Goal: Task Accomplishment & Management: Complete application form

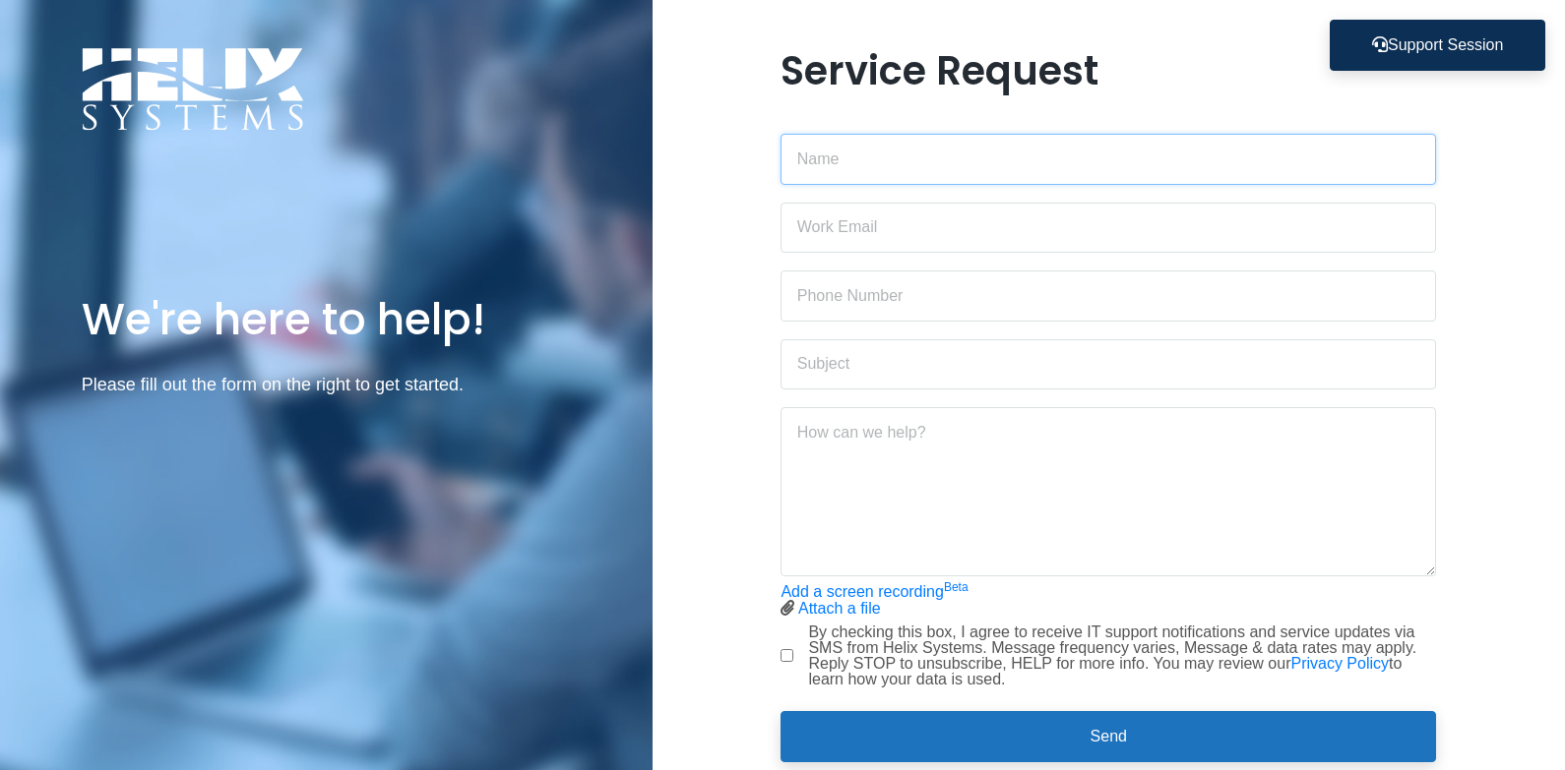
click at [994, 145] on input "text" at bounding box center [1107, 159] width 655 height 51
type input "[PERSON_NAME]"
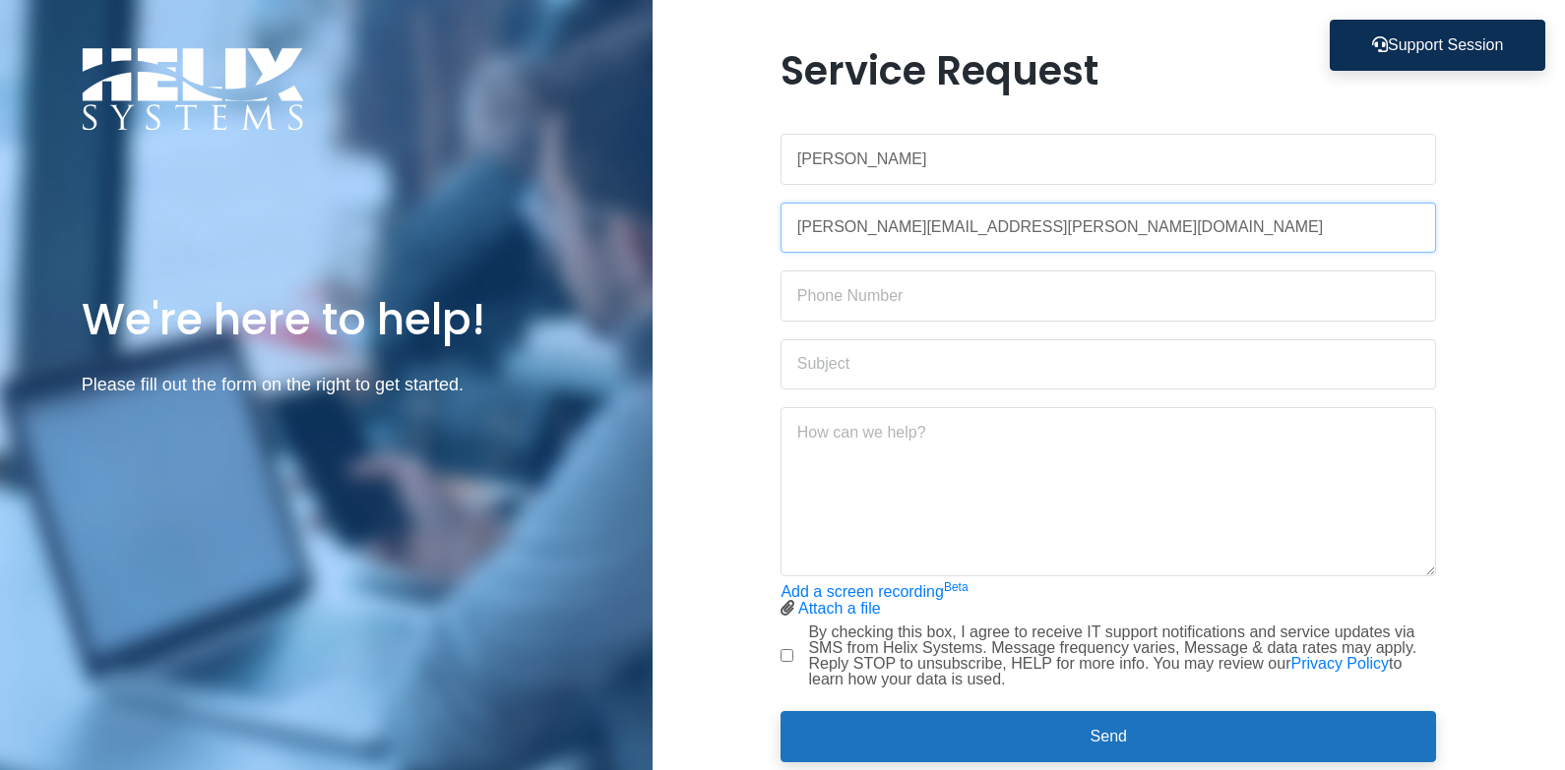
type input "[PERSON_NAME][EMAIL_ADDRESS][PERSON_NAME][DOMAIN_NAME]"
type input "[PHONE_NUMBER]"
click at [904, 369] on input "text" at bounding box center [1107, 364] width 655 height 51
click at [838, 497] on textarea at bounding box center [1107, 491] width 655 height 169
click at [950, 474] on textarea at bounding box center [1107, 491] width 655 height 169
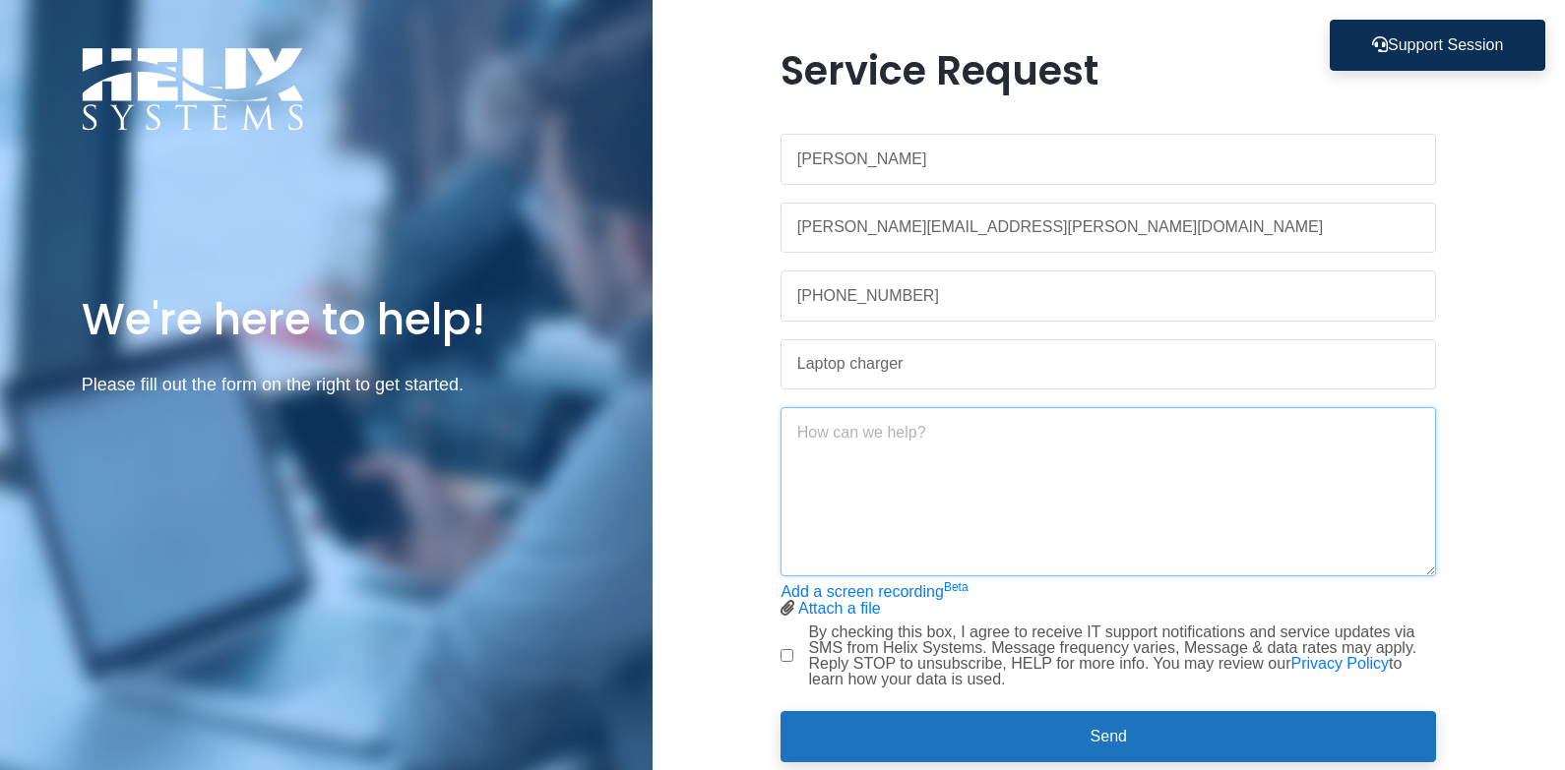
drag, startPoint x: 934, startPoint y: 466, endPoint x: 908, endPoint y: 420, distance: 52.9
click at [934, 464] on textarea at bounding box center [1107, 491] width 655 height 169
click at [924, 352] on input "Laptop charger" at bounding box center [1107, 364] width 655 height 51
click at [910, 368] on input "Laptop charger" at bounding box center [1107, 364] width 655 height 51
click at [854, 376] on input "Laptop charger" at bounding box center [1107, 364] width 655 height 51
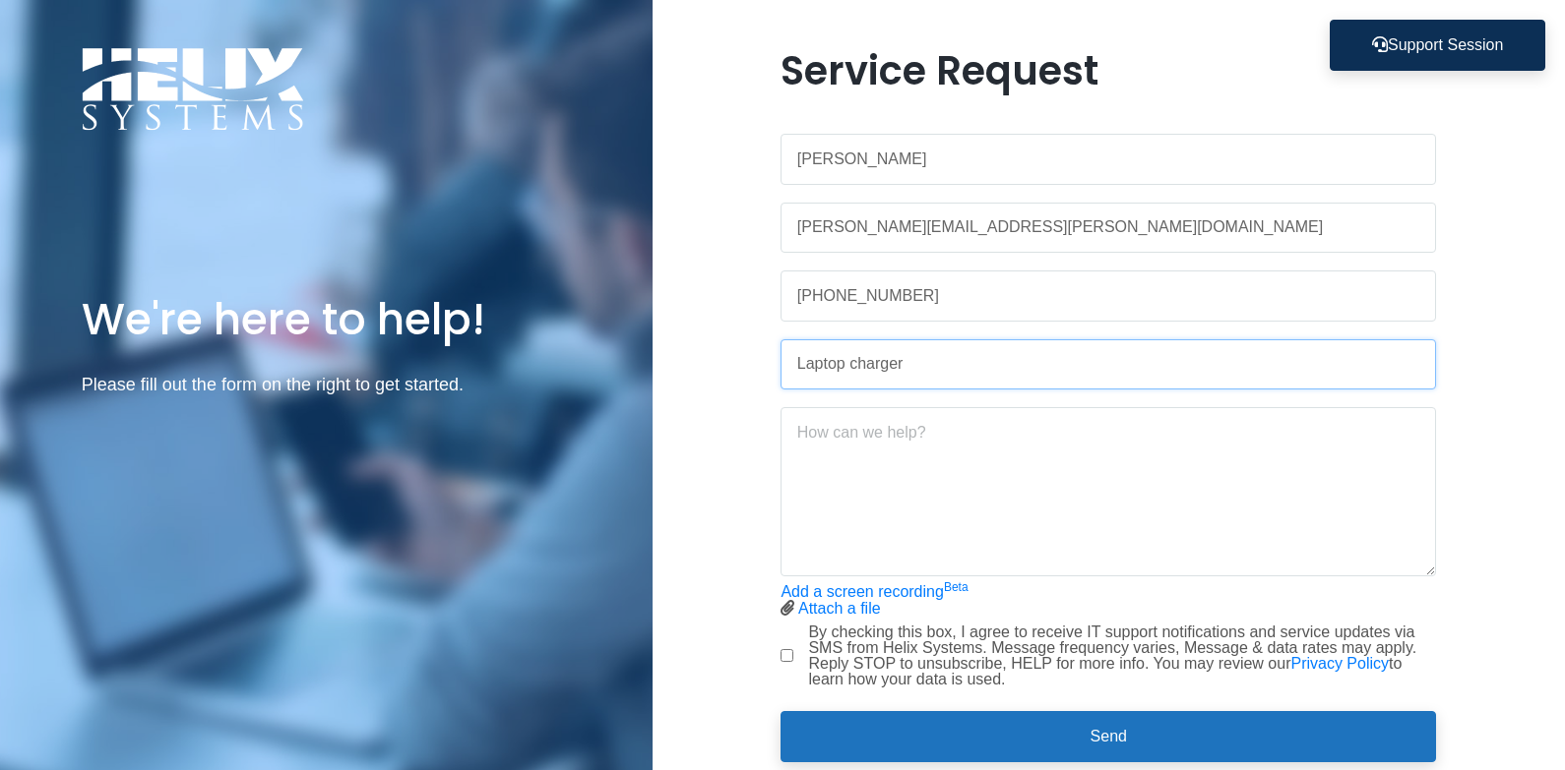
click at [852, 376] on input "Laptop charger" at bounding box center [1107, 364] width 655 height 51
click at [888, 518] on textarea at bounding box center [1107, 491] width 655 height 169
click at [794, 368] on input "Laptop charger" at bounding box center [1107, 364] width 655 height 51
drag, startPoint x: 849, startPoint y: 369, endPoint x: 861, endPoint y: 366, distance: 12.2
click at [861, 366] on input "Broken Laptop charger" at bounding box center [1107, 364] width 655 height 51
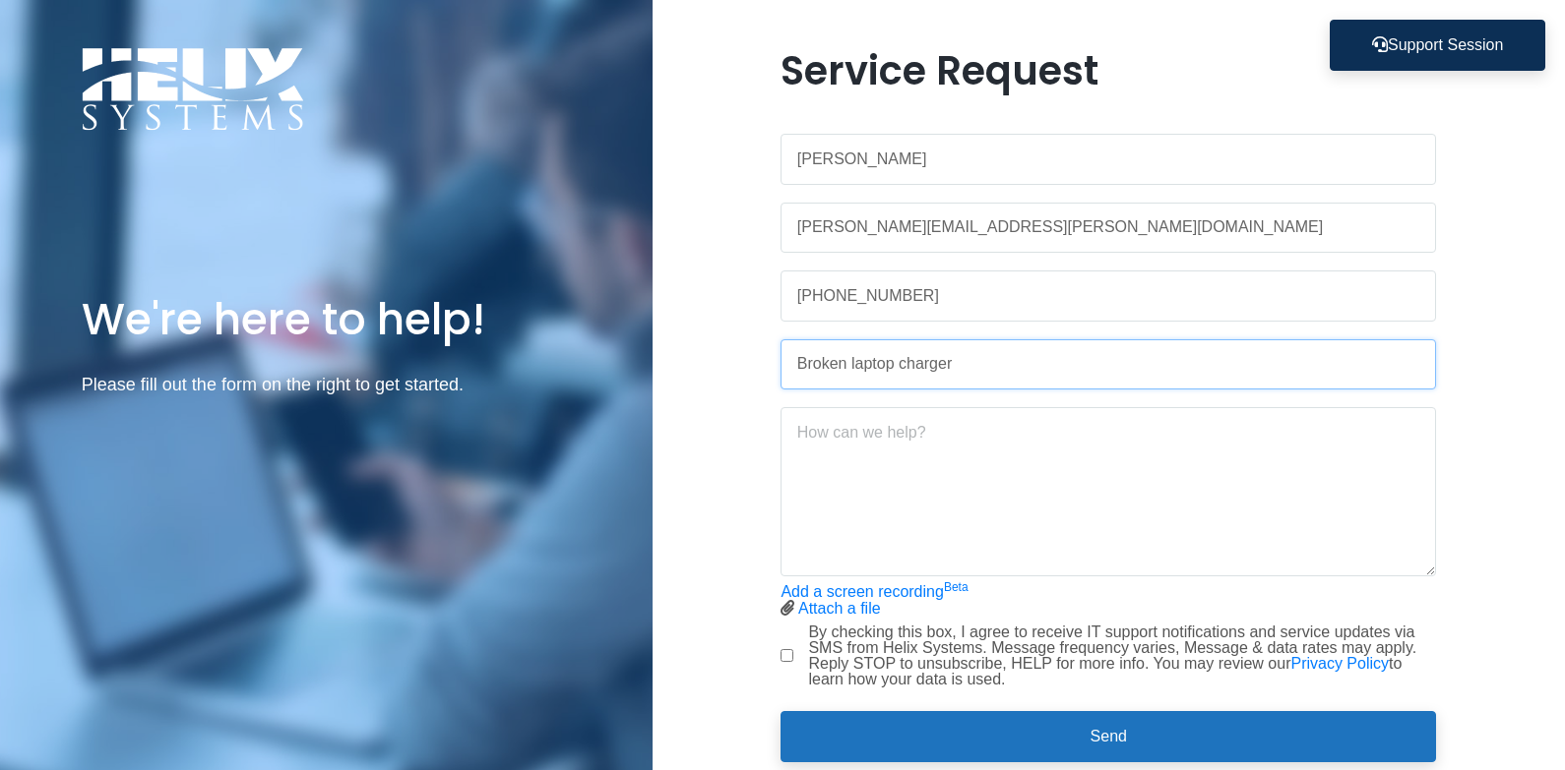
click at [996, 390] on input "Broken laptop charger" at bounding box center [1107, 364] width 655 height 51
type input "Broken laptop charger and keys"
click at [1010, 393] on div at bounding box center [1107, 484] width 655 height 185
click at [994, 417] on textarea at bounding box center [1107, 491] width 655 height 169
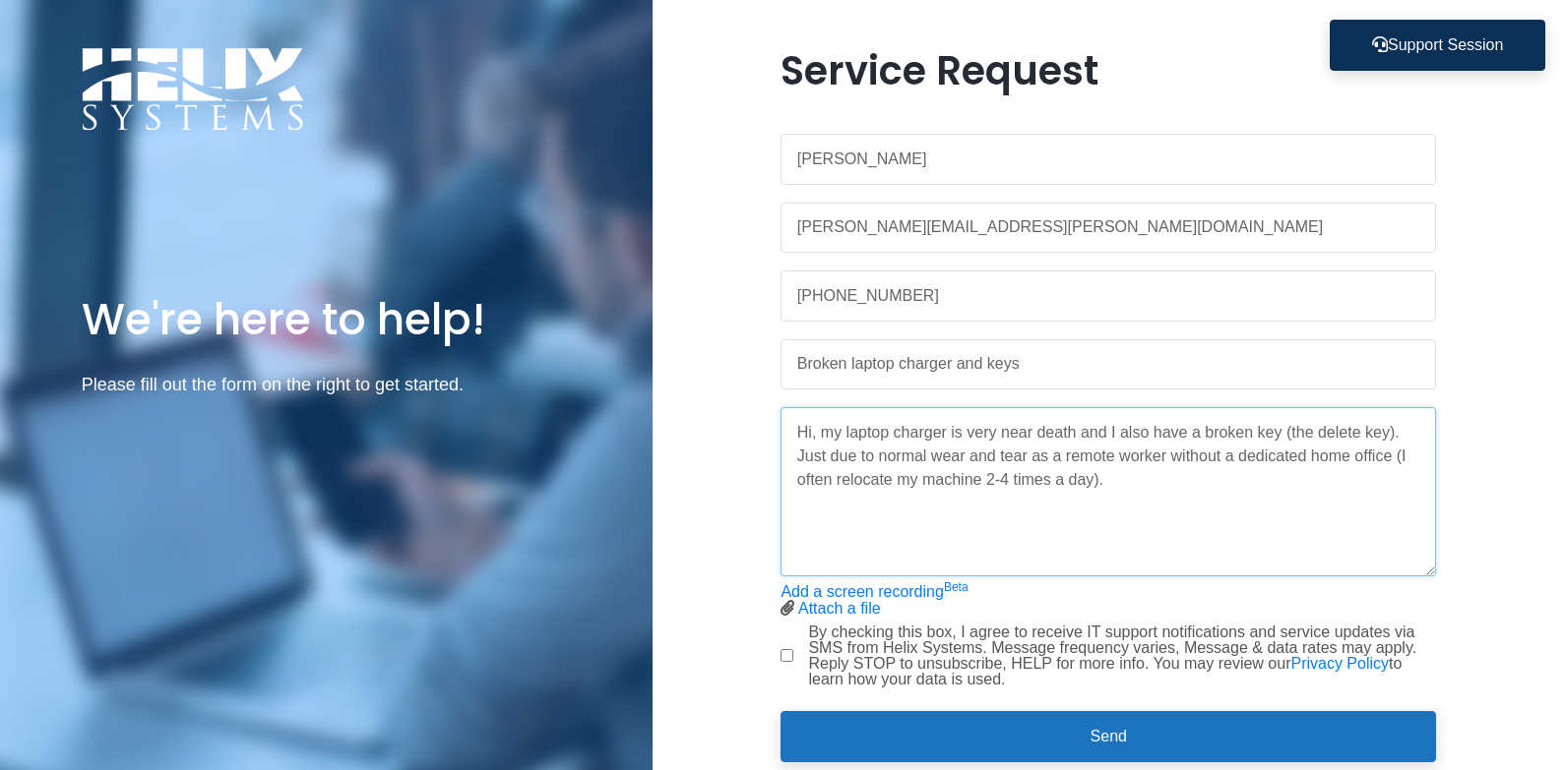
click at [822, 476] on textarea "Hi, my laptop charger is very near death and I also have a broken key (the dele…" at bounding box center [1107, 491] width 655 height 169
click at [945, 486] on textarea "Hi, my laptop charger is very near death and I also have a broken key (the dele…" at bounding box center [1107, 491] width 655 height 169
click at [1015, 483] on textarea "Hi, my laptop charger is very near death and I also have a broken key (the dele…" at bounding box center [1107, 491] width 655 height 169
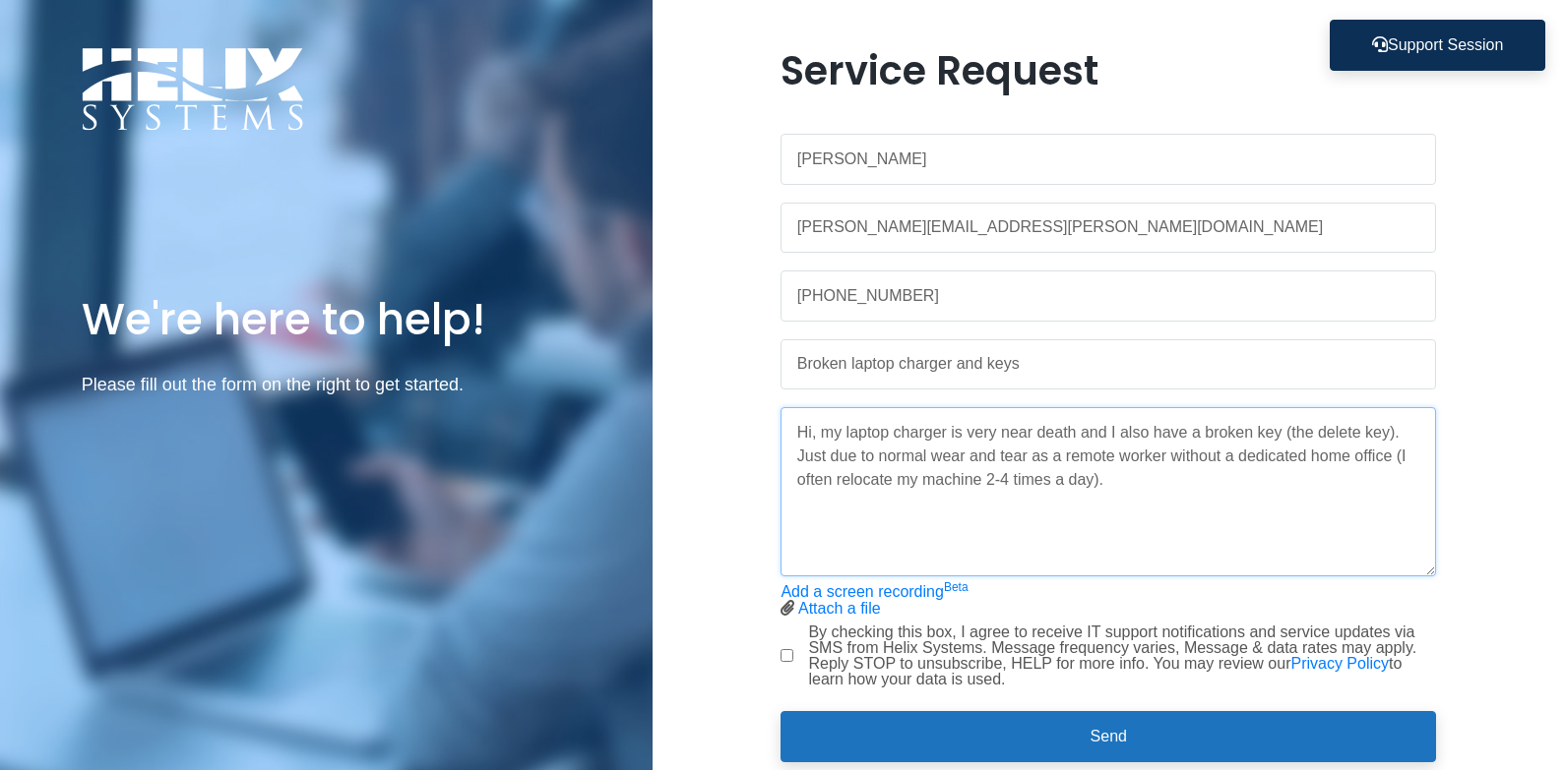
click at [1150, 480] on textarea "Hi, my laptop charger is very near death and I also have a broken key (the dele…" at bounding box center [1107, 491] width 655 height 169
drag, startPoint x: 892, startPoint y: 508, endPoint x: 887, endPoint y: 499, distance: 10.1
click at [892, 507] on textarea "Hi, my laptop charger is very near death and I also have a broken key (the dele…" at bounding box center [1107, 491] width 655 height 169
click at [1211, 493] on textarea "Hi, my laptop charger is very near death and I also have a broken key (the dele…" at bounding box center [1107, 491] width 655 height 169
click at [812, 487] on textarea "Hi, my laptop charger is very near death and I also have a broken key (the dele…" at bounding box center [1107, 491] width 655 height 169
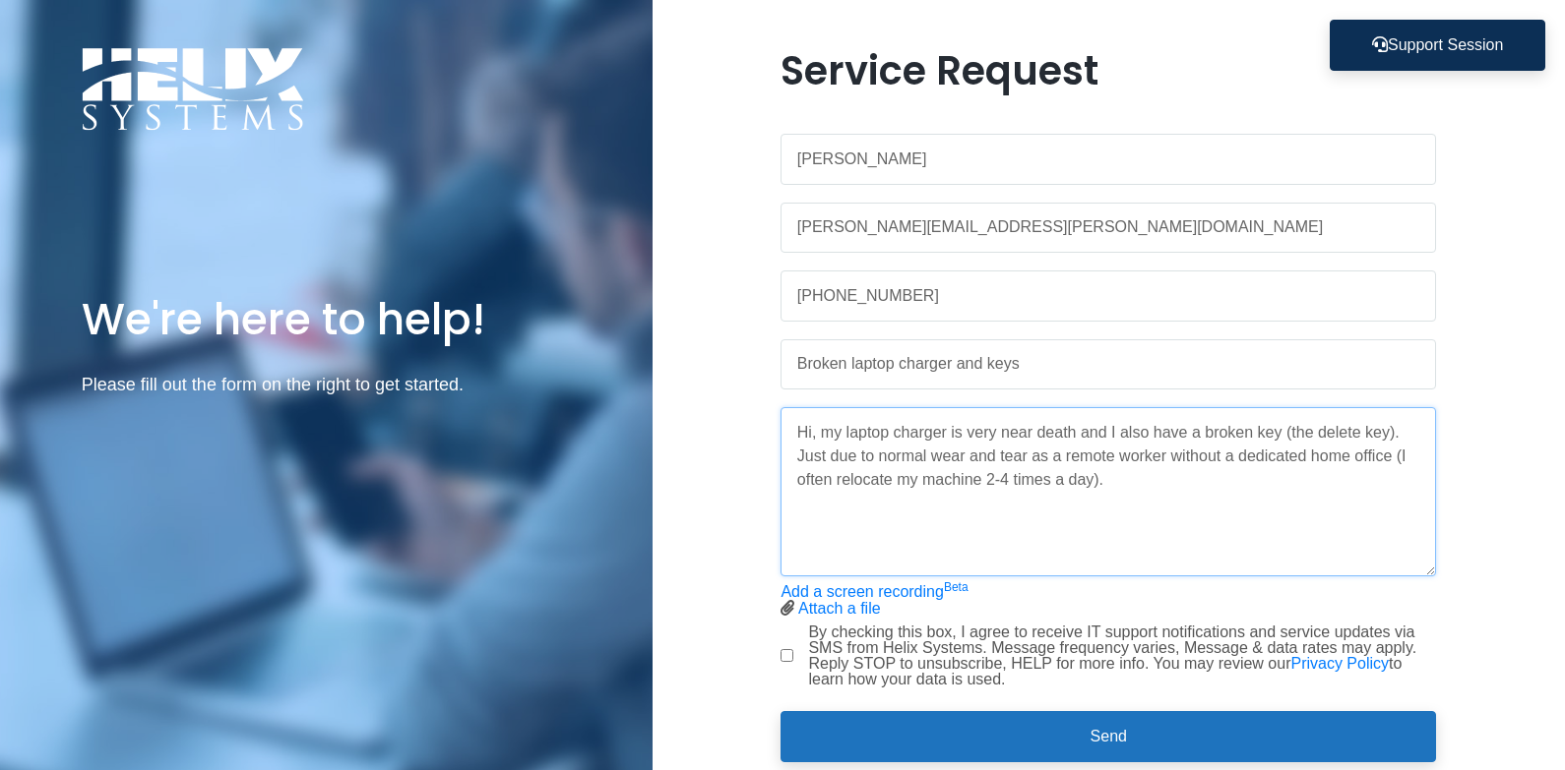
click at [812, 487] on textarea "Hi, my laptop charger is very near death and I also have a broken key (the dele…" at bounding box center [1107, 491] width 655 height 169
click at [837, 480] on textarea "Hi, my laptop charger is very near death and I also have a broken key (the dele…" at bounding box center [1107, 491] width 655 height 169
drag, startPoint x: 825, startPoint y: 478, endPoint x: 1405, endPoint y: 457, distance: 581.0
click at [1405, 457] on textarea "Hi, my laptop charger is very near death and I also have a broken key (the dele…" at bounding box center [1107, 491] width 655 height 169
drag, startPoint x: 1050, startPoint y: 483, endPoint x: 1039, endPoint y: 485, distance: 11.0
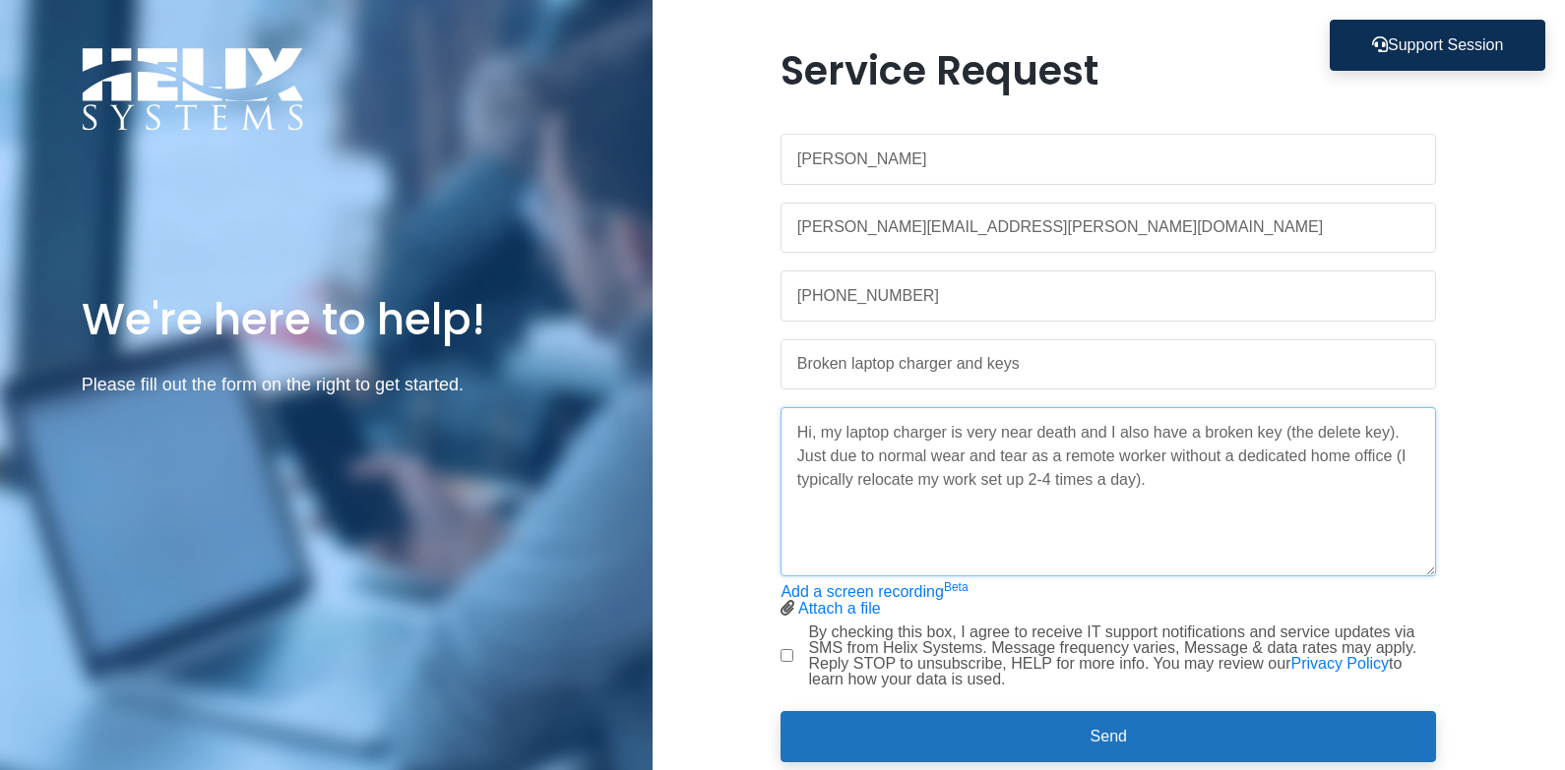
click at [1039, 485] on textarea "Hi, my laptop charger is very near death and I also have a broken key (the dele…" at bounding box center [1107, 491] width 655 height 169
click at [941, 491] on textarea "Hi, my laptop charger is very near death and I also have a broken key (the dele…" at bounding box center [1107, 491] width 655 height 169
click at [835, 485] on textarea "Hi, my laptop charger is very near death and I also have a broken key (the dele…" at bounding box center [1107, 491] width 655 height 169
click at [1076, 467] on textarea "Hi, my laptop charger is very near death and I also have a broken key (the dele…" at bounding box center [1107, 491] width 655 height 169
click at [1109, 474] on textarea "Hi, my laptop charger is very near death and I also have a broken key (the dele…" at bounding box center [1107, 491] width 655 height 169
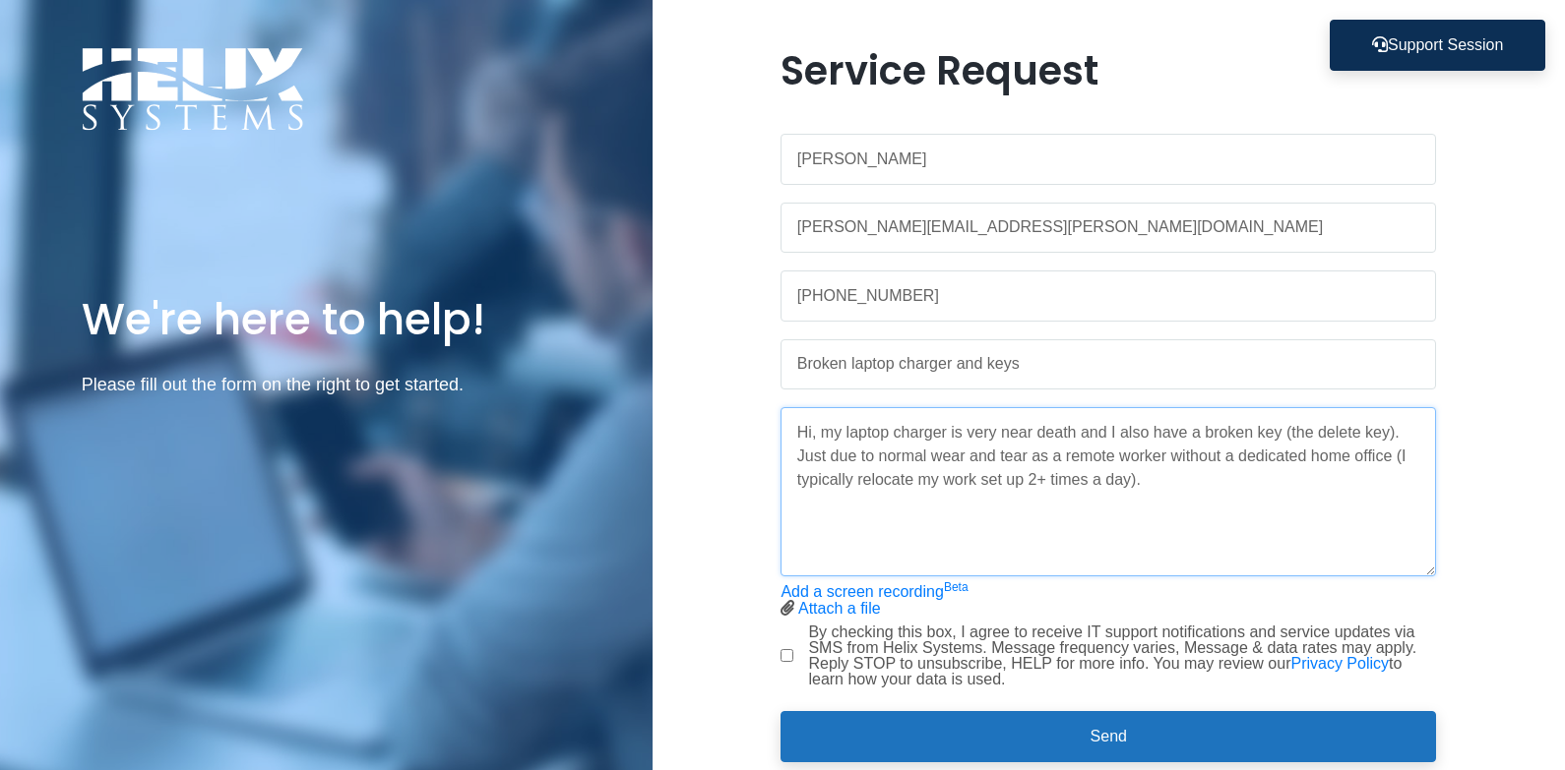
click at [1071, 487] on textarea "Hi, my laptop charger is very near death and I also have a broken key (the dele…" at bounding box center [1107, 491] width 655 height 169
click at [1078, 480] on textarea "Hi, my laptop charger is very near death and I also have a broken key (the dele…" at bounding box center [1107, 491] width 655 height 169
click at [1196, 490] on textarea "Hi, my laptop charger is very near death and I also have a broken key (the dele…" at bounding box center [1107, 491] width 655 height 169
click at [1241, 501] on textarea "Hi, my laptop charger is very near death and I also have a broken key (the dele…" at bounding box center [1107, 491] width 655 height 169
click at [993, 515] on textarea "Hi, my laptop charger is very near death and I also have a broken key (the dele…" at bounding box center [1107, 491] width 655 height 169
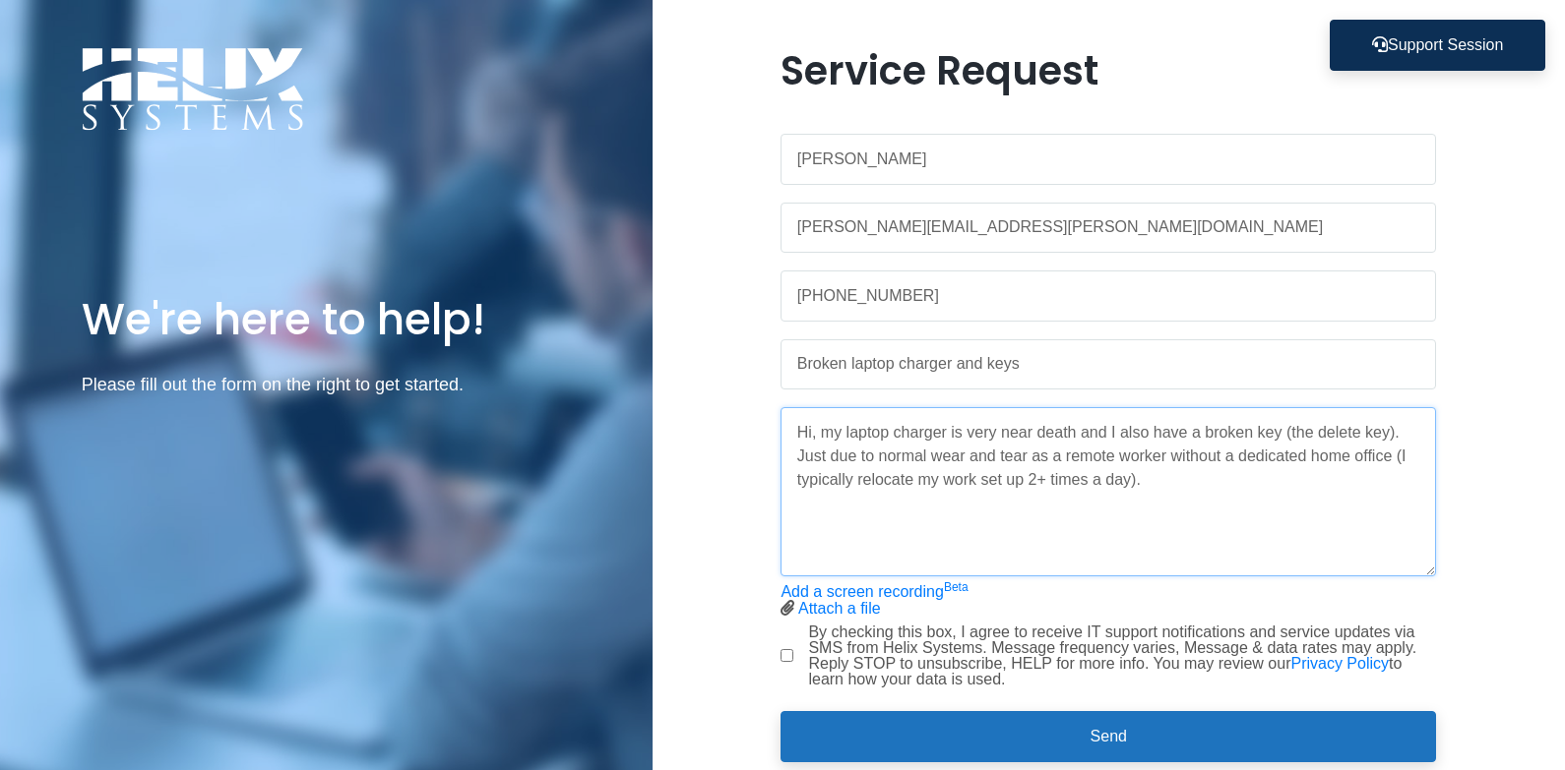
click at [1010, 482] on textarea "Hi, my laptop charger is very near death and I also have a broken key (the dele…" at bounding box center [1107, 491] width 655 height 169
click at [944, 434] on textarea "Hi, my laptop charger is very near death and I also have a broken key (the dele…" at bounding box center [1107, 491] width 655 height 169
click at [1008, 428] on textarea "Hi, my laptop charger is very near death and I also have a broken key (the dele…" at bounding box center [1107, 491] width 655 height 169
click at [943, 434] on textarea "Hi, my laptop charger is very near death and I also have a broken key (the dele…" at bounding box center [1107, 491] width 655 height 169
click at [920, 455] on textarea "Hi, my laptop charger is very near death and I also have a broken key (the dele…" at bounding box center [1107, 491] width 655 height 169
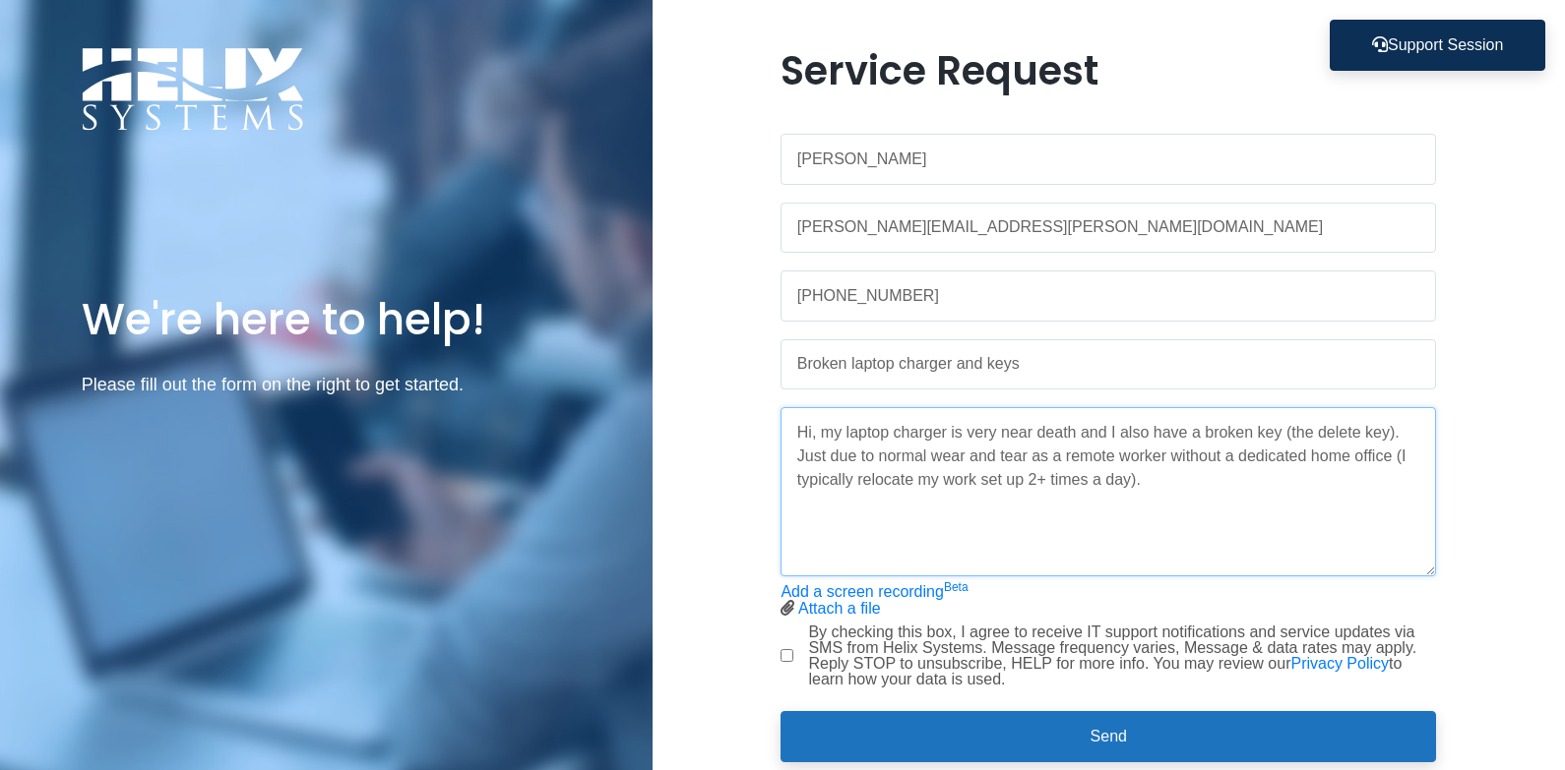
click at [1202, 471] on textarea "Hi, my laptop charger is very near death and I also have a broken key (the dele…" at bounding box center [1107, 491] width 655 height 169
click at [1288, 431] on textarea "Hi, my laptop charger is very near death and I also have a broken key (the dele…" at bounding box center [1107, 491] width 655 height 169
click at [796, 456] on textarea "Hi, my laptop charger is very near death and I also have a broken key (the dele…" at bounding box center [1107, 491] width 655 height 169
click at [1135, 505] on textarea "Hi, my laptop charger is very near death and I also have a broken key (the dele…" at bounding box center [1107, 491] width 655 height 169
click at [1237, 505] on textarea "Hi, my laptop charger is very near death and I also have a broken key (the dele…" at bounding box center [1107, 491] width 655 height 169
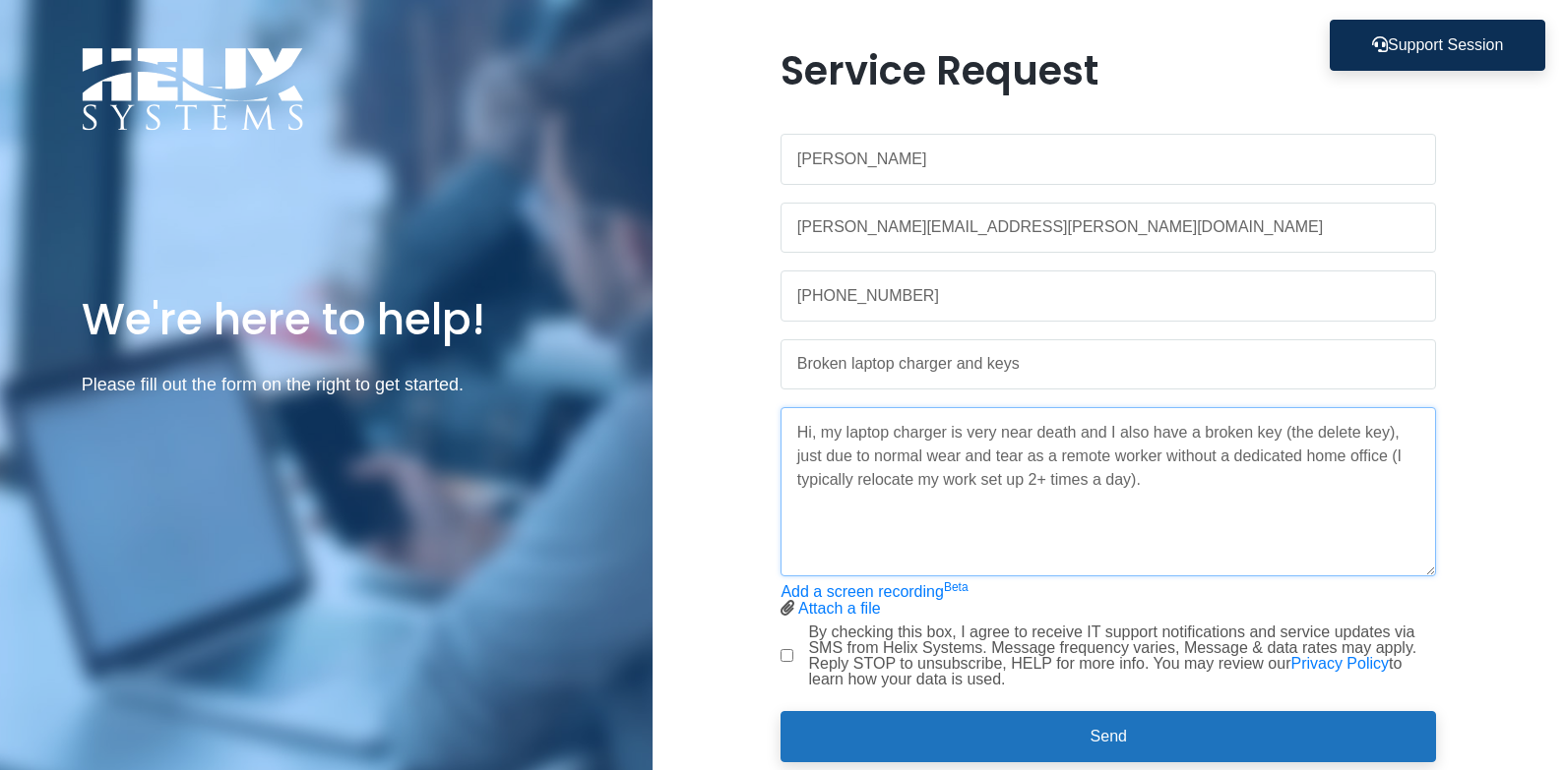
click at [1324, 500] on textarea "Hi, my laptop charger is very near death and I also have a broken key (the dele…" at bounding box center [1107, 491] width 655 height 169
click at [1389, 465] on textarea "Hi, my laptop charger is very near death and I also have a broken key (the dele…" at bounding box center [1107, 491] width 655 height 169
click at [1347, 486] on textarea "Hi, my laptop charger is very near death and I also have a broken key (the dele…" at bounding box center [1107, 491] width 655 height 169
click at [904, 495] on textarea "Hi, my laptop charger is very near death and I also have a broken key (the dele…" at bounding box center [1107, 491] width 655 height 169
click at [1248, 514] on textarea "Hi, my laptop charger is very near death and I also have a broken key (the dele…" at bounding box center [1107, 491] width 655 height 169
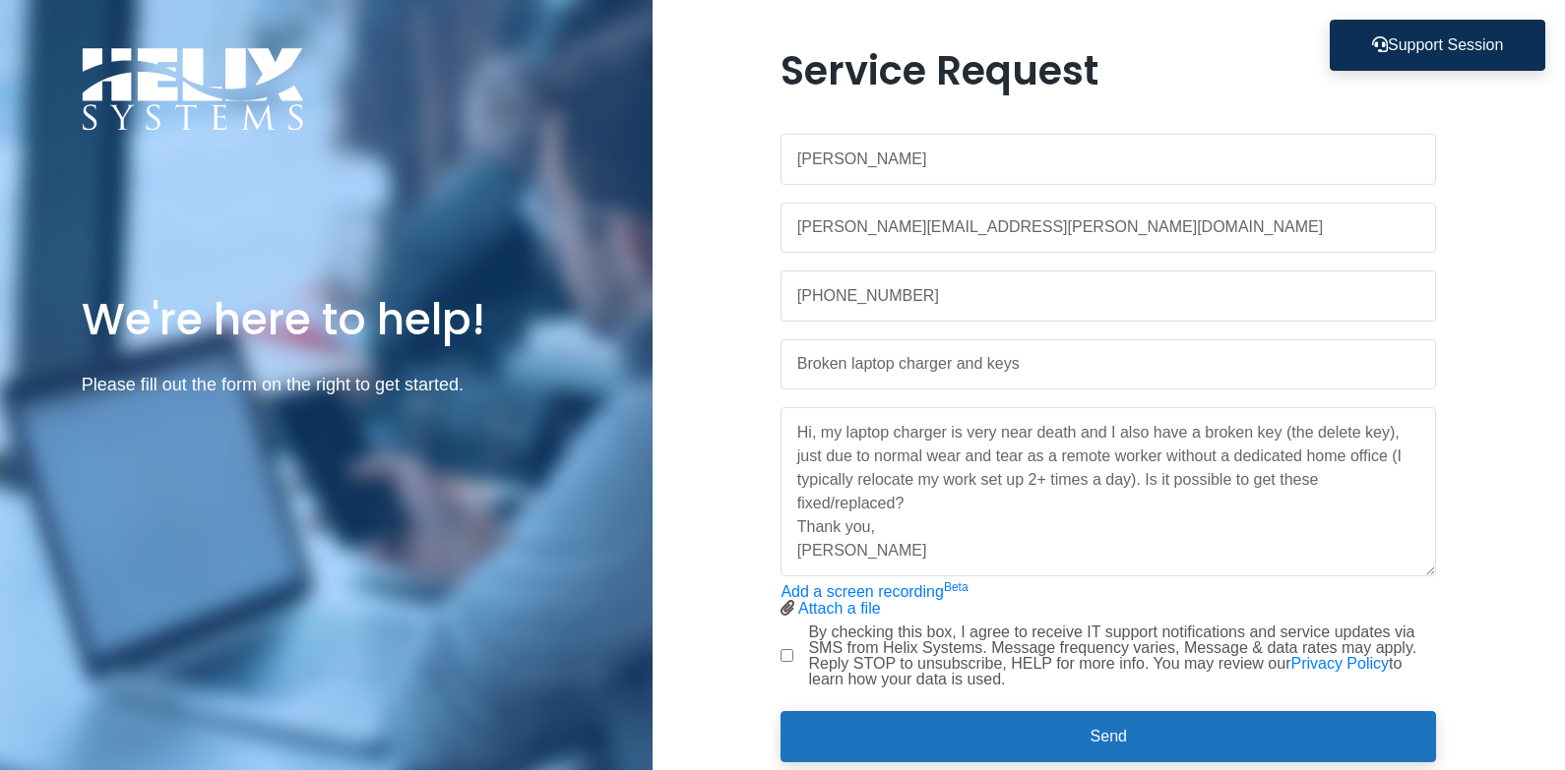
click at [1209, 584] on div "Add a screen recording Beta Attach a file Stop screen recording" at bounding box center [1107, 600] width 655 height 32
drag, startPoint x: 1121, startPoint y: 536, endPoint x: 1100, endPoint y: 529, distance: 21.8
click at [1120, 536] on textarea "Hi, my laptop charger is very near death and I also have a broken key (the dele…" at bounding box center [1107, 491] width 655 height 169
click at [940, 522] on textarea "Hi, my laptop charger is very near death and I also have a broken key (the dele…" at bounding box center [1107, 491] width 655 height 169
click at [934, 495] on textarea "Hi, my laptop charger is very near death and I also have a broken key (the dele…" at bounding box center [1107, 491] width 655 height 169
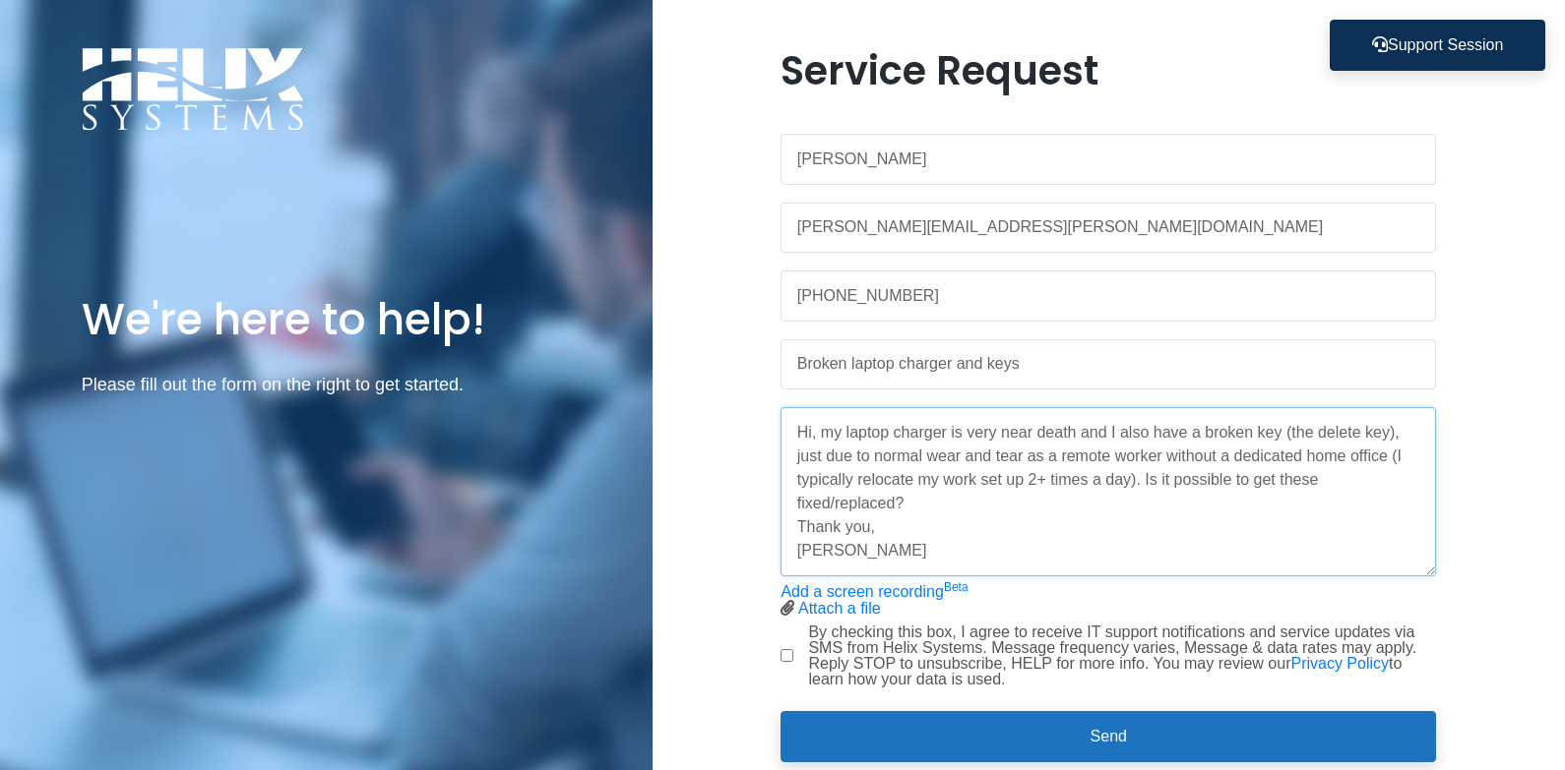
click at [1298, 485] on textarea "Hi, my laptop charger is very near death and I also have a broken key (the dele…" at bounding box center [1107, 491] width 655 height 169
click at [918, 511] on textarea "Hi, my laptop charger is very near death and I also have a broken key (the dele…" at bounding box center [1107, 491] width 655 height 169
click at [852, 597] on link "Add a screen recording Beta" at bounding box center [873, 592] width 187 height 17
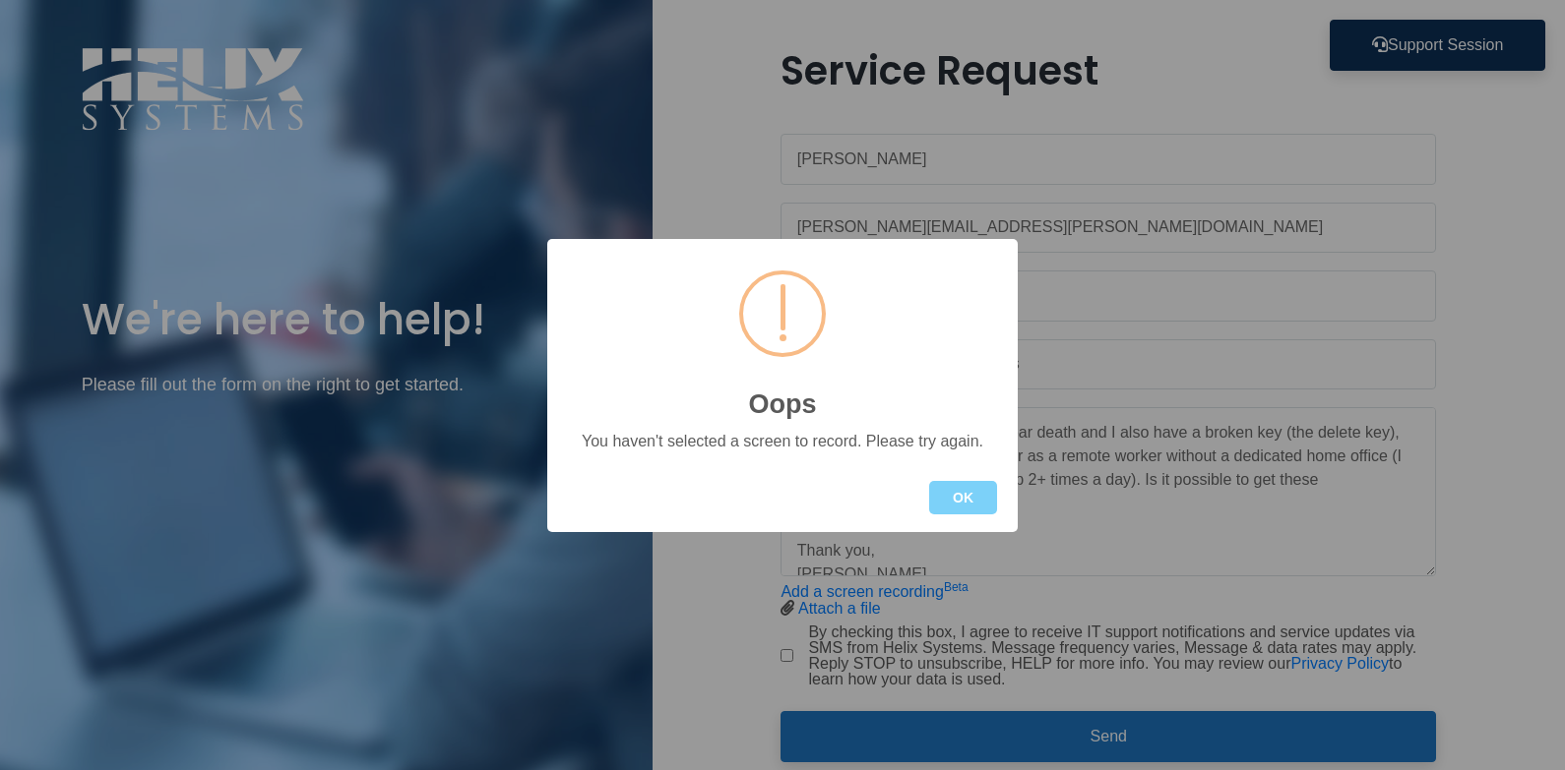
drag, startPoint x: 970, startPoint y: 480, endPoint x: 972, endPoint y: 515, distance: 34.5
click at [971, 481] on div "OK" at bounding box center [782, 497] width 470 height 69
click at [977, 506] on button "OK" at bounding box center [963, 497] width 68 height 33
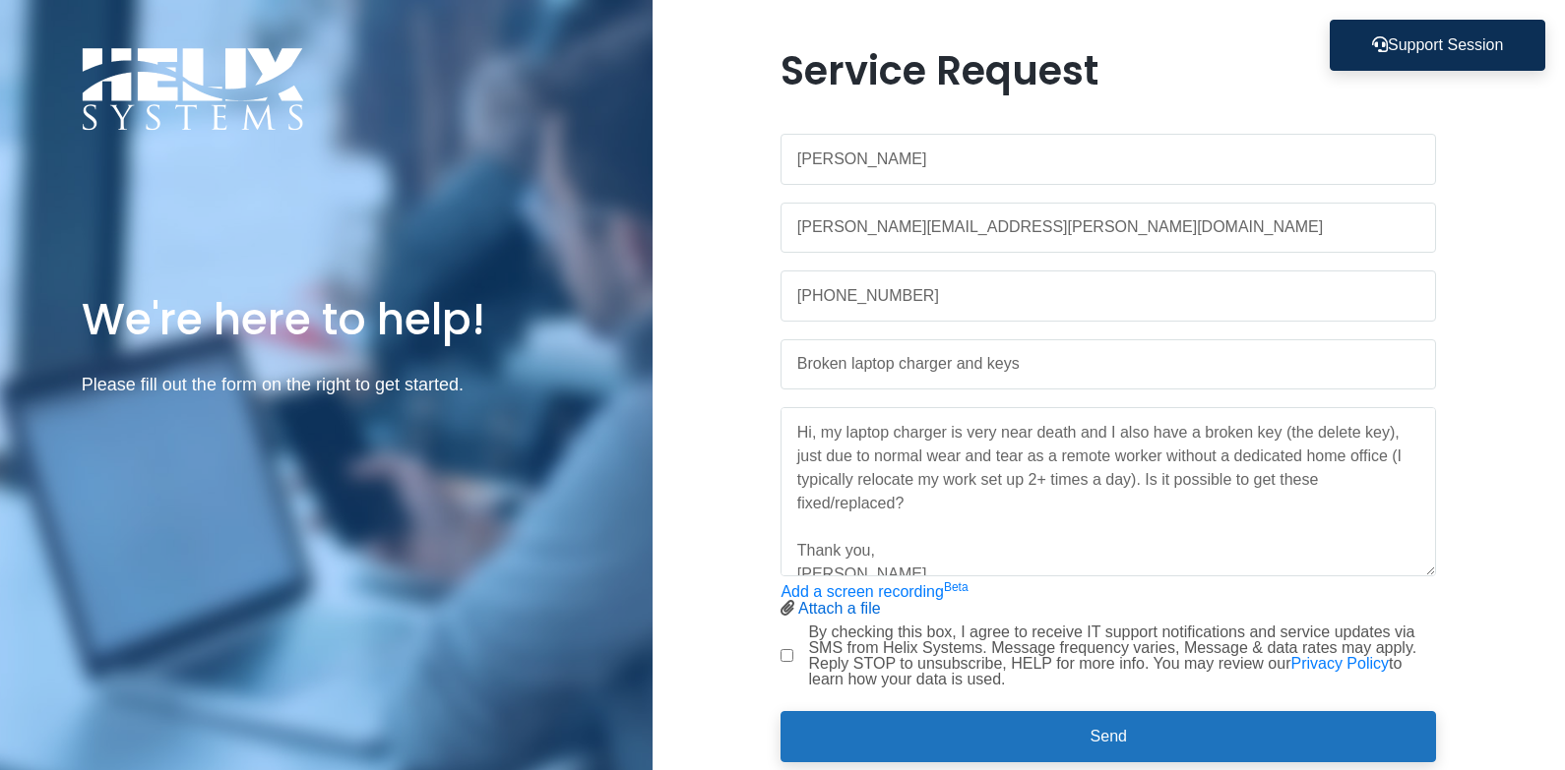
click at [856, 613] on link "Attach a file" at bounding box center [839, 608] width 83 height 17
click at [822, 602] on link "Attach a file" at bounding box center [839, 608] width 83 height 17
click at [928, 535] on textarea "Hi, my laptop charger is very near death and I also have a broken key (the dele…" at bounding box center [1107, 491] width 655 height 169
drag, startPoint x: 1348, startPoint y: 515, endPoint x: 956, endPoint y: 469, distance: 394.2
click at [956, 469] on textarea "Hi, my laptop charger is very near death and I also have a broken key (the dele…" at bounding box center [1107, 491] width 655 height 169
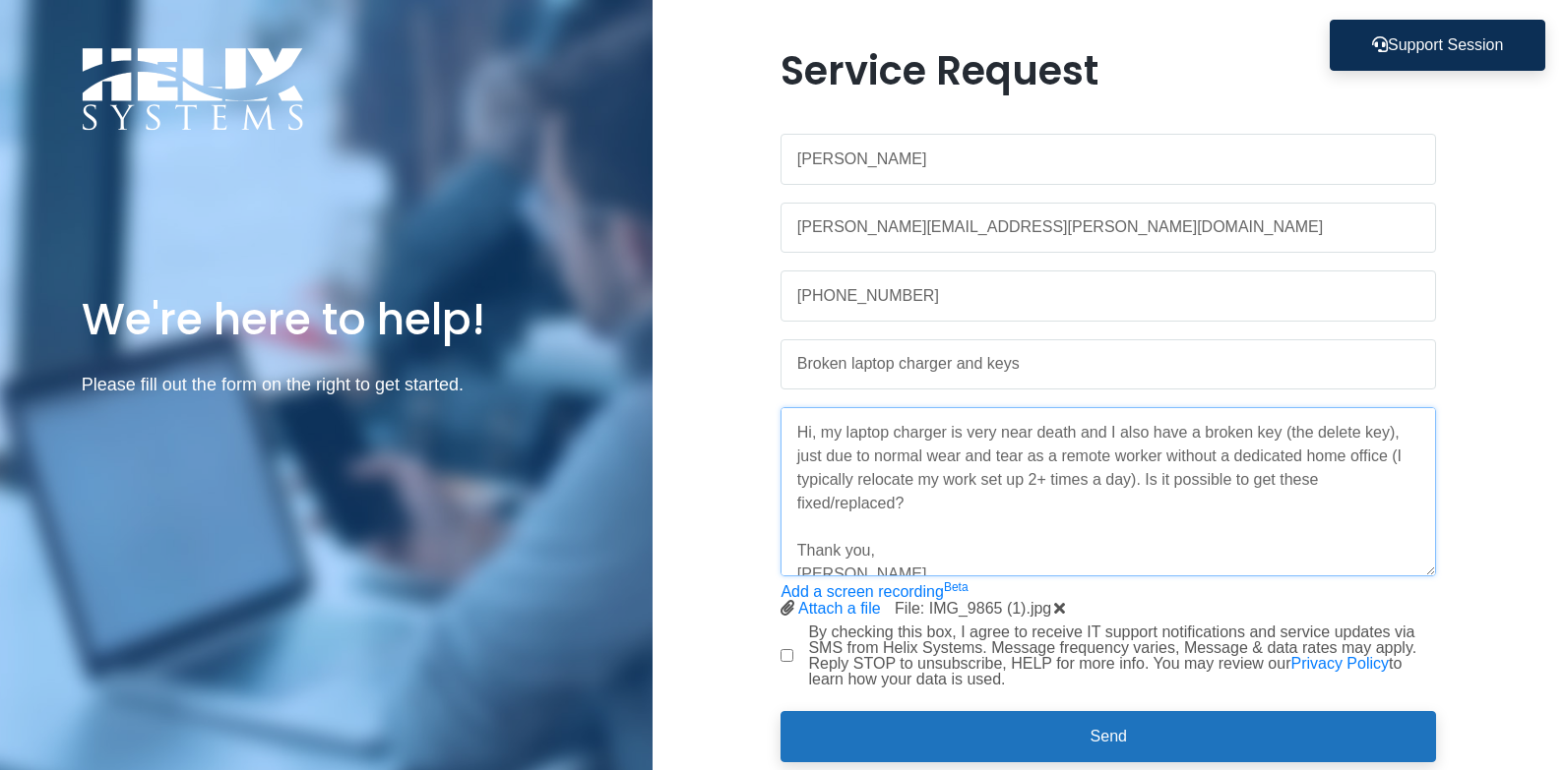
click at [1089, 523] on textarea "Hi, my laptop charger is very near death and I also have a broken key (the dele…" at bounding box center [1107, 491] width 655 height 169
click at [1406, 431] on textarea "Hi, my laptop charger is very near death and I also have a broken key (the dele…" at bounding box center [1107, 491] width 655 height 169
click at [1167, 511] on textarea "Hi, my laptop charger is very near death and I also have a broken key (the dele…" at bounding box center [1107, 491] width 655 height 169
click at [1166, 485] on textarea "Hi, my laptop charger is very near death and I also have a broken key (the dele…" at bounding box center [1107, 491] width 655 height 169
click at [1155, 512] on textarea "Hi, my laptop charger is very near death and I also have a broken key (the dele…" at bounding box center [1107, 491] width 655 height 169
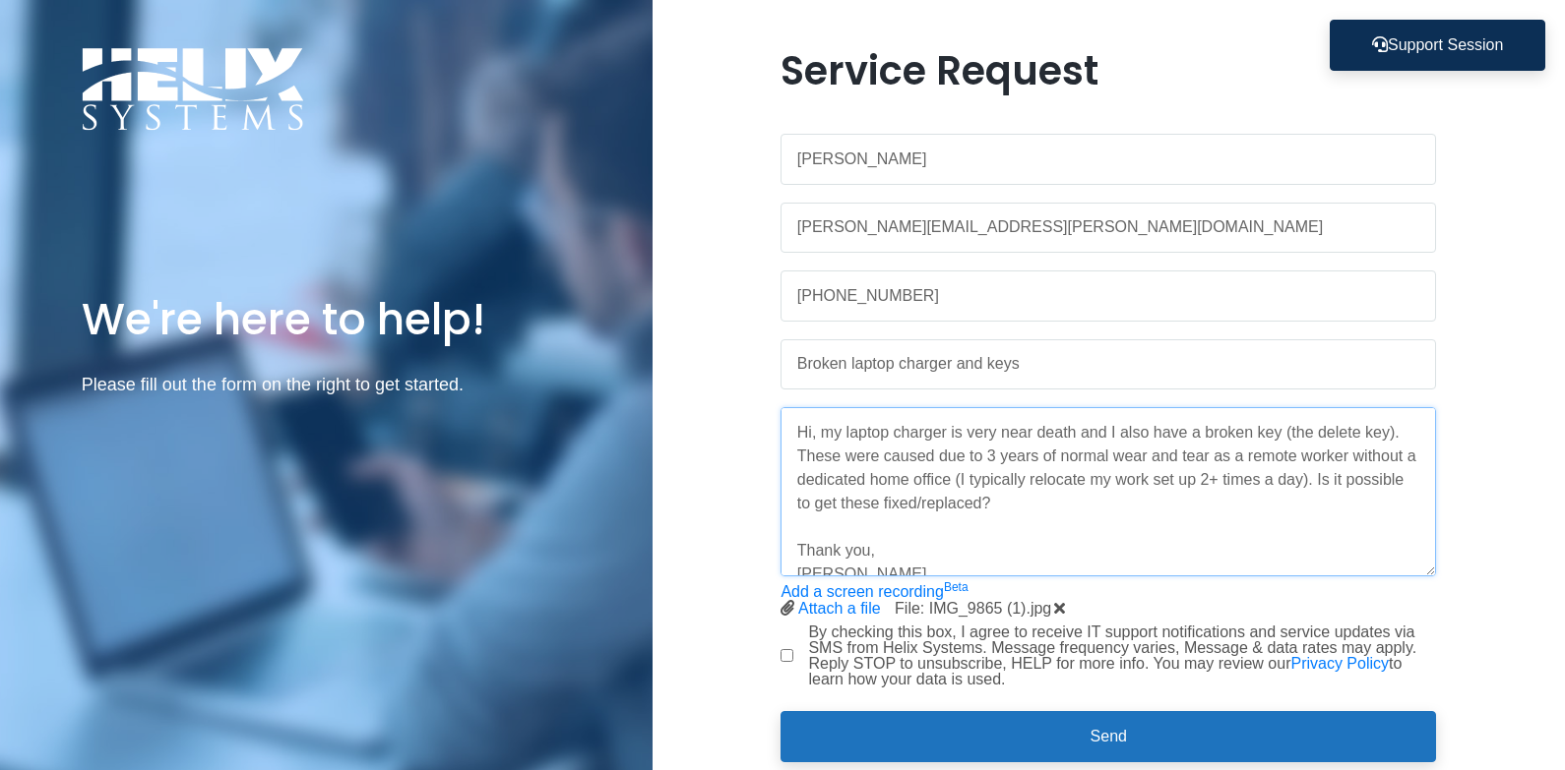
click at [1036, 476] on textarea "Hi, my laptop charger is very near death and I also have a broken key (the dele…" at bounding box center [1107, 491] width 655 height 169
click at [1047, 473] on textarea "Hi, my laptop charger is very near death and I also have a broken key (the dele…" at bounding box center [1107, 491] width 655 height 169
click at [1042, 474] on textarea "Hi, my laptop charger is very near death and I also have a broken key (the dele…" at bounding box center [1107, 491] width 655 height 169
click at [1161, 478] on textarea "Hi, my laptop charger is very near death and I also have a broken key (the dele…" at bounding box center [1107, 491] width 655 height 169
click at [1015, 463] on textarea "Hi, my laptop charger is very near death and I also have a broken key (the dele…" at bounding box center [1107, 491] width 655 height 169
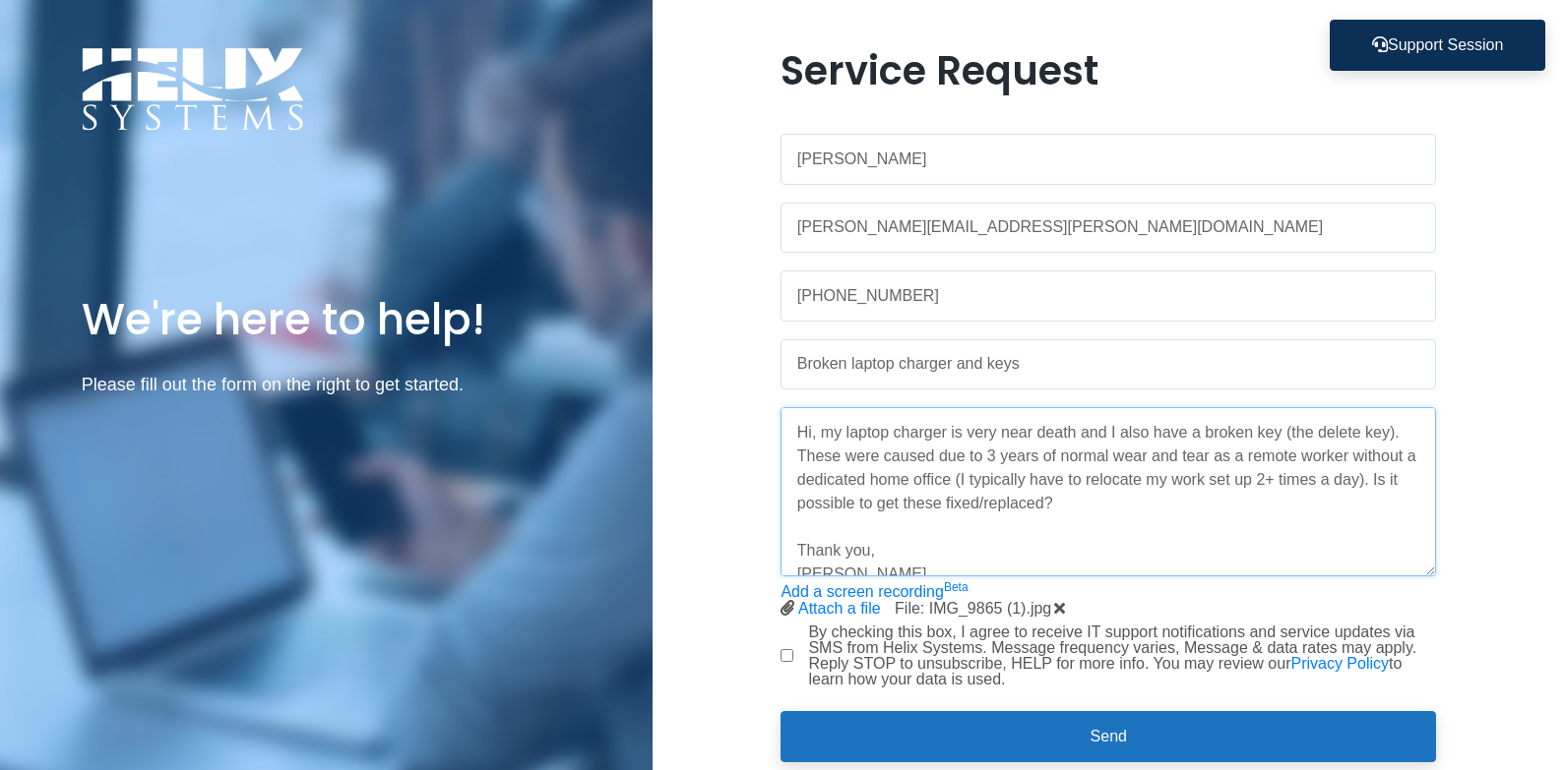
click at [1158, 460] on textarea "Hi, my laptop charger is very near death and I also have a broken key (the dele…" at bounding box center [1107, 491] width 655 height 169
click at [921, 485] on textarea "Hi, my laptop charger is very near death and I also have a broken key (the dele…" at bounding box center [1107, 491] width 655 height 169
click at [1180, 460] on textarea "Hi, my laptop charger is very near death and I also have a broken key (the dele…" at bounding box center [1107, 491] width 655 height 169
drag, startPoint x: 968, startPoint y: 468, endPoint x: 876, endPoint y: 499, distance: 97.4
click at [967, 468] on textarea "Hi, my laptop charger is very near death and I also have a broken key (the dele…" at bounding box center [1107, 491] width 655 height 169
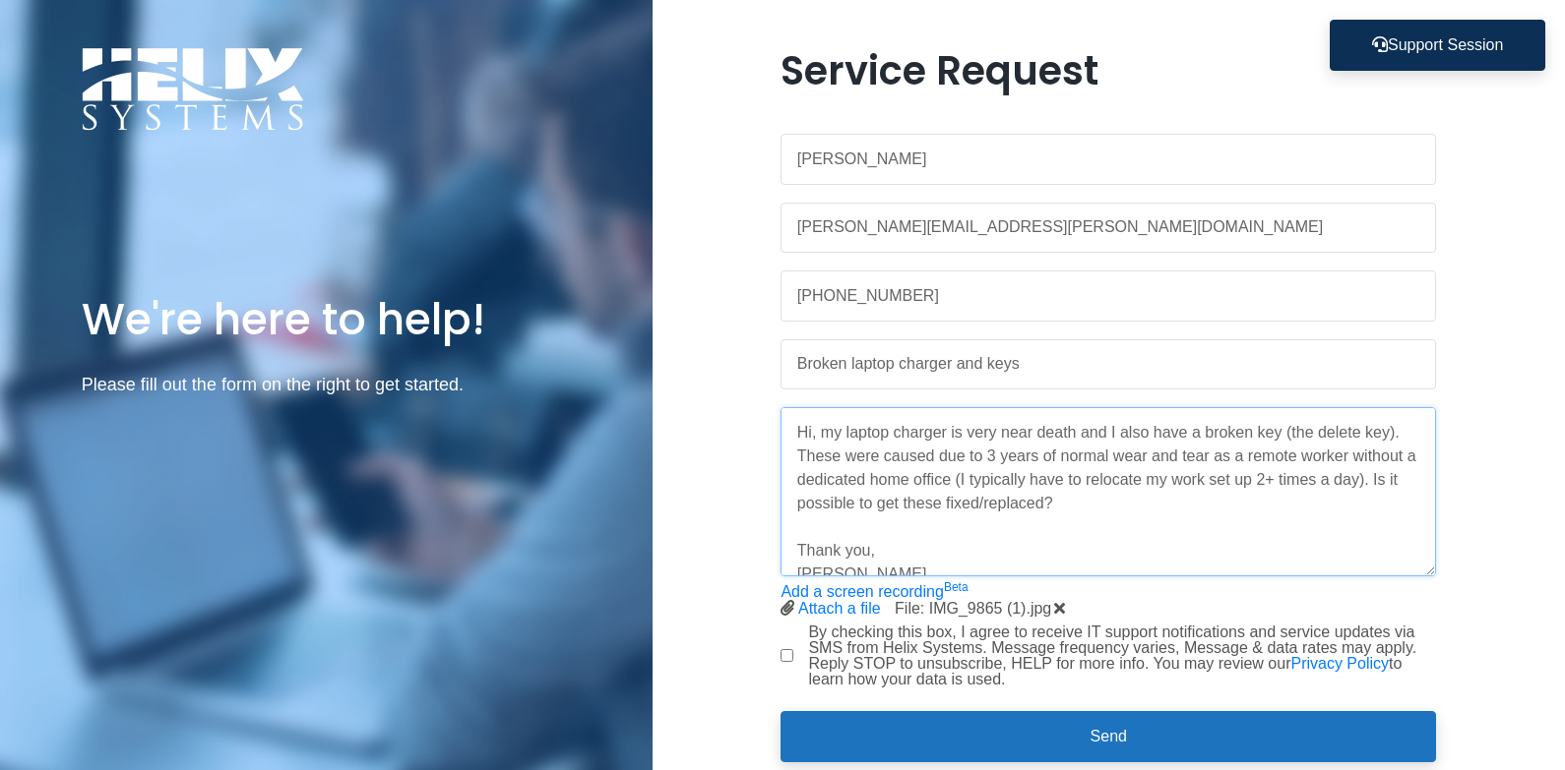
click at [1064, 525] on textarea "Hi, my laptop charger is very near death and I also have a broken key (the dele…" at bounding box center [1107, 491] width 655 height 169
drag, startPoint x: 976, startPoint y: 473, endPoint x: 1002, endPoint y: 532, distance: 64.3
click at [977, 475] on textarea "Hi, my laptop charger is very near death and I also have a broken key (the dele…" at bounding box center [1107, 491] width 655 height 169
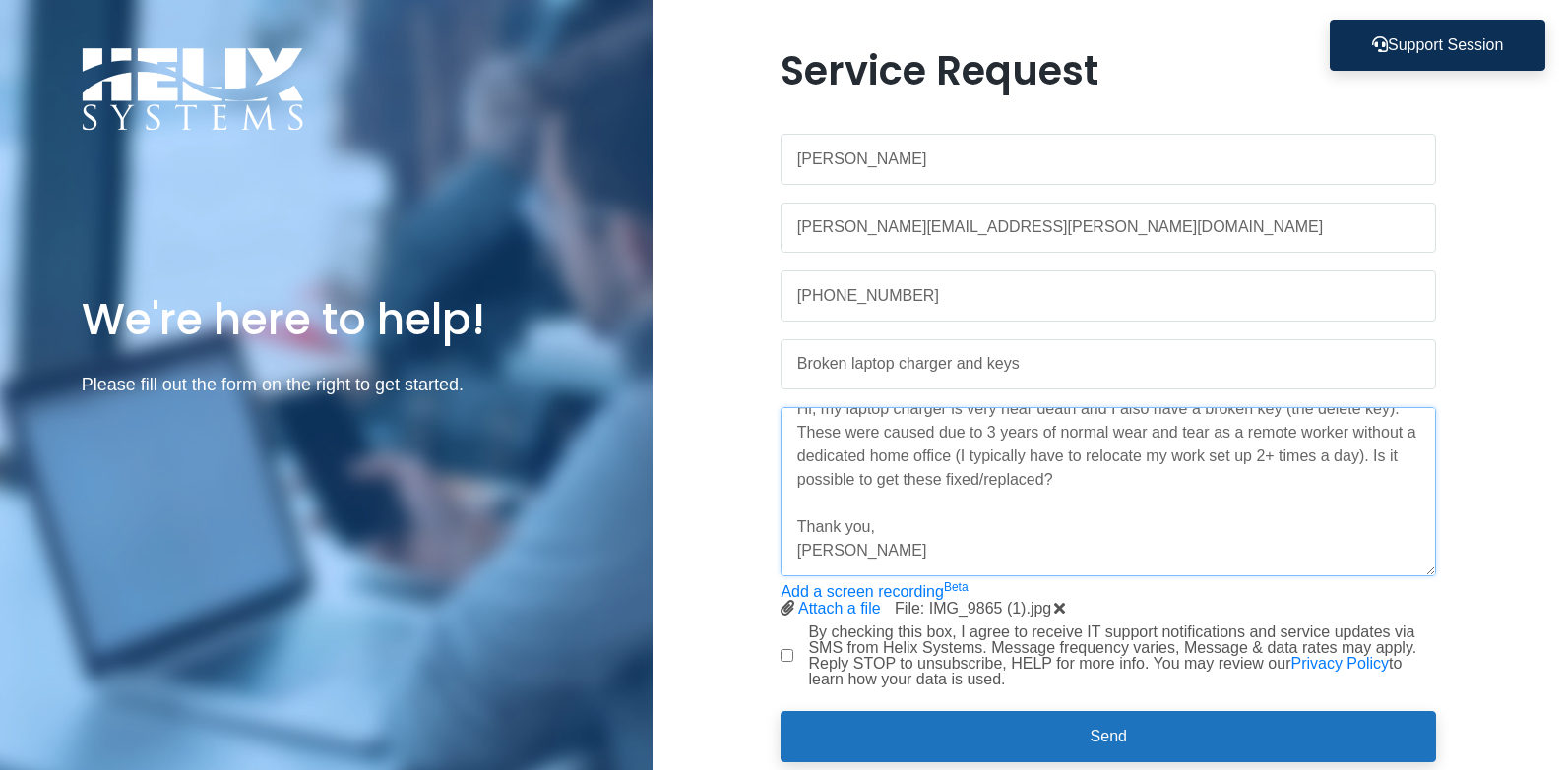
type textarea "Hi, my laptop charger is very near death and I also have a broken key (the dele…"
click at [772, 654] on div "Service Request [PERSON_NAME] [PERSON_NAME][EMAIL_ADDRESS][PERSON_NAME][DOMAIN_…" at bounding box center [1108, 416] width 685 height 739
click at [793, 652] on input "By checking this box, I agree to receive IT support notifications and service u…" at bounding box center [786, 655] width 13 height 13
checkbox input "true"
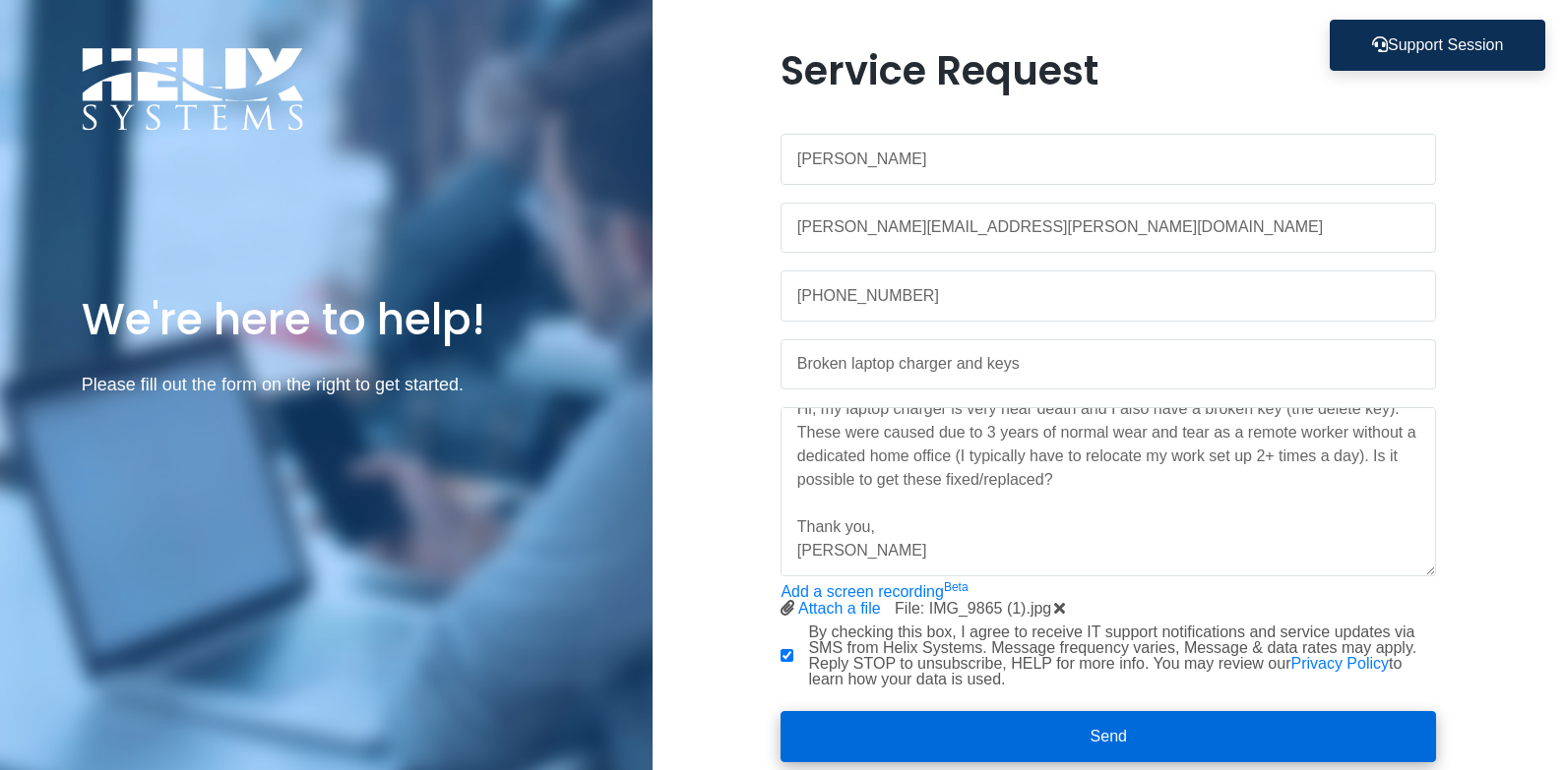
click at [998, 737] on button "Send" at bounding box center [1107, 736] width 655 height 51
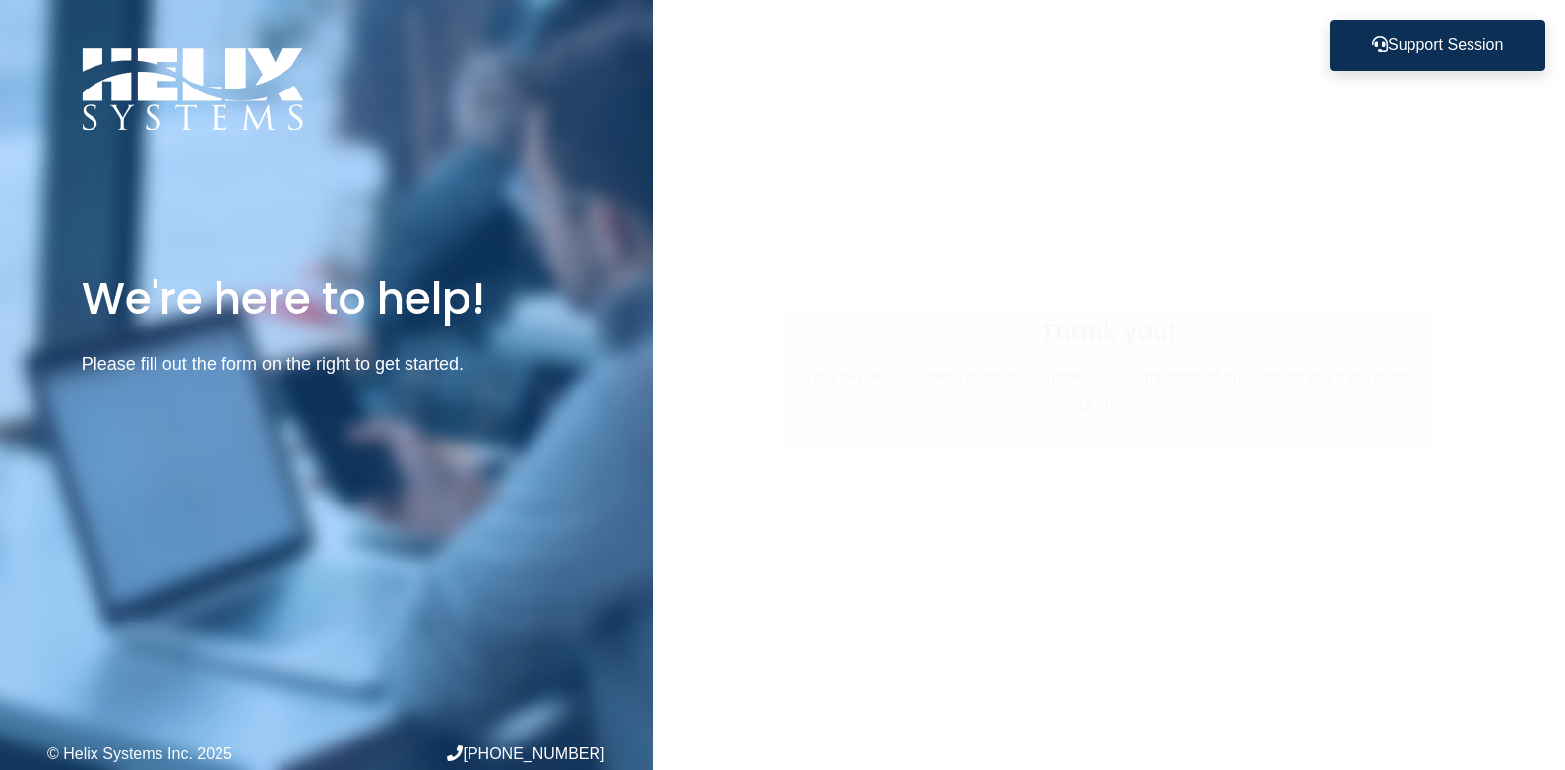
scroll to position [0, 0]
